Goal: Navigation & Orientation: Find specific page/section

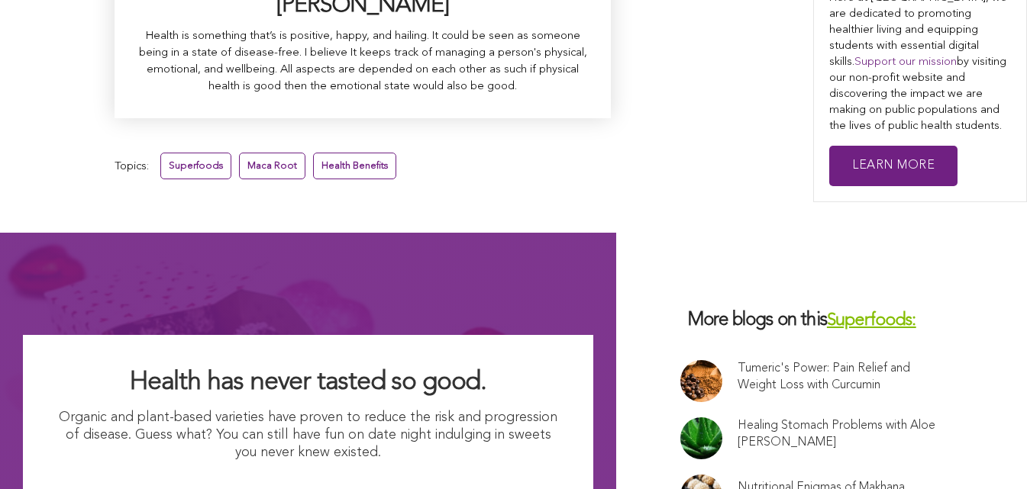
scroll to position [10135, 0]
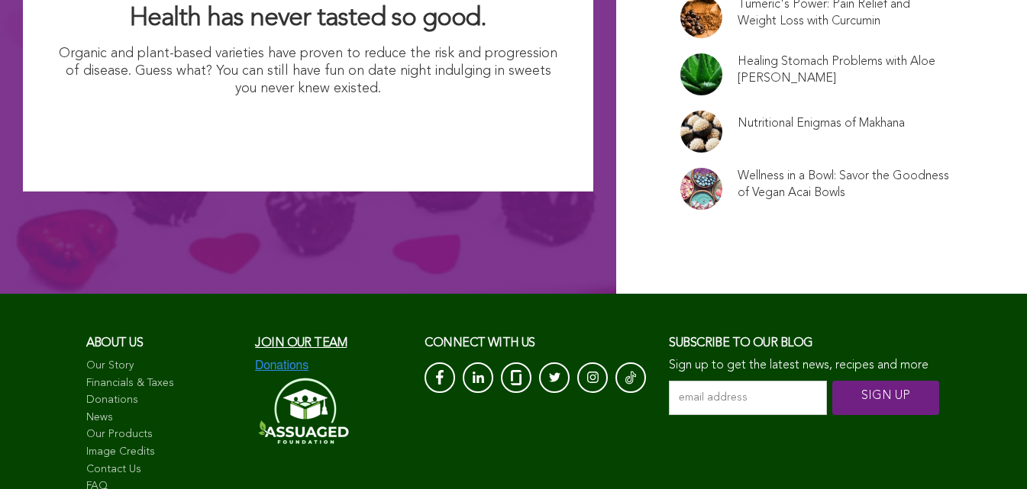
click at [88, 411] on link "News" at bounding box center [163, 418] width 154 height 15
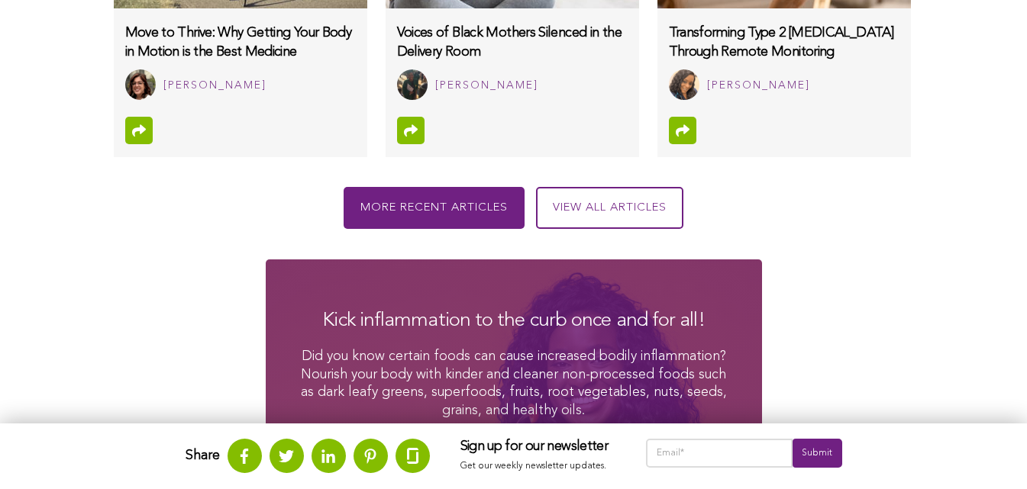
scroll to position [2388, 0]
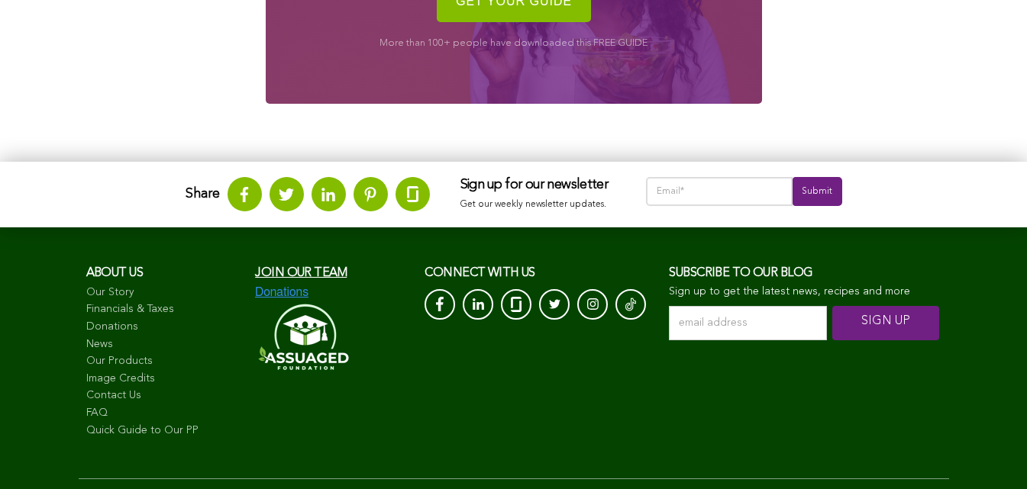
click at [255, 278] on span "Join our team" at bounding box center [301, 273] width 92 height 12
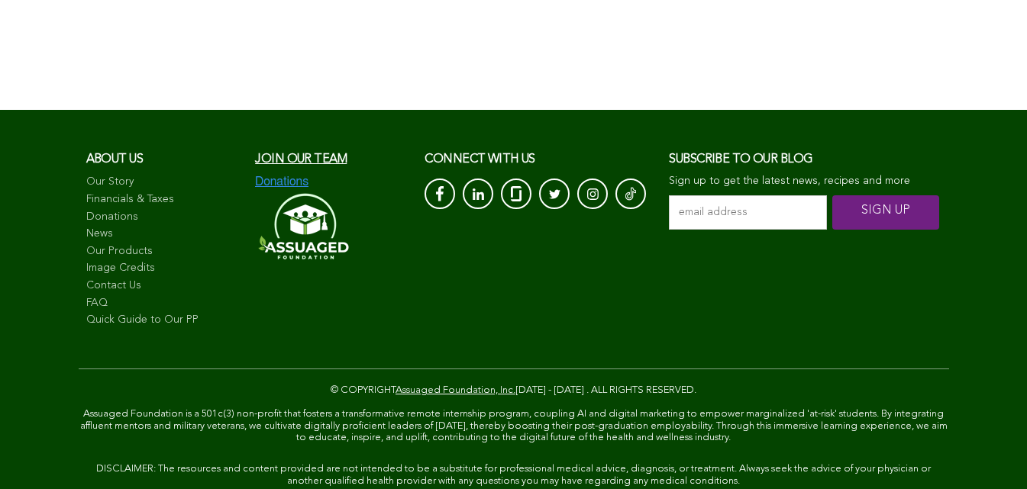
scroll to position [688, 0]
